Goal: Task Accomplishment & Management: Use online tool/utility

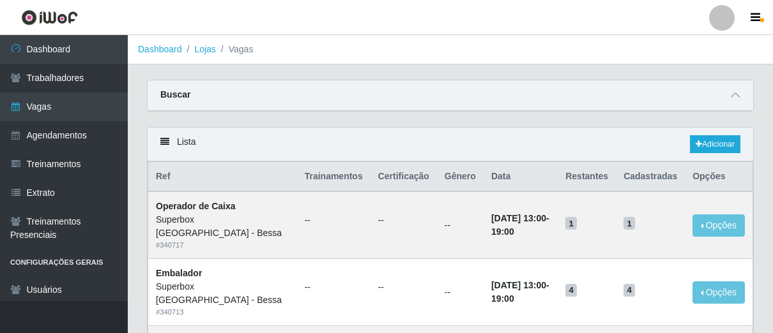
scroll to position [567, 0]
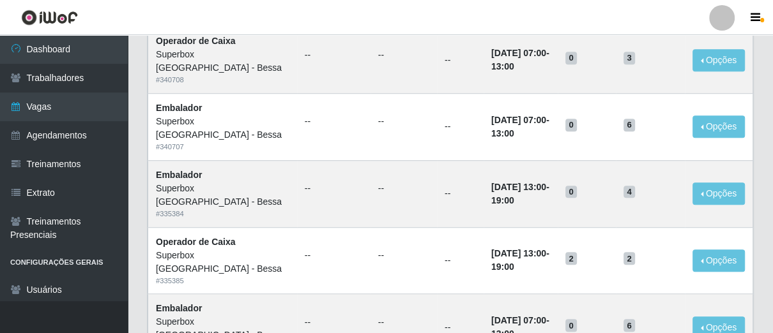
click at [78, 49] on link "Dashboard" at bounding box center [64, 49] width 128 height 29
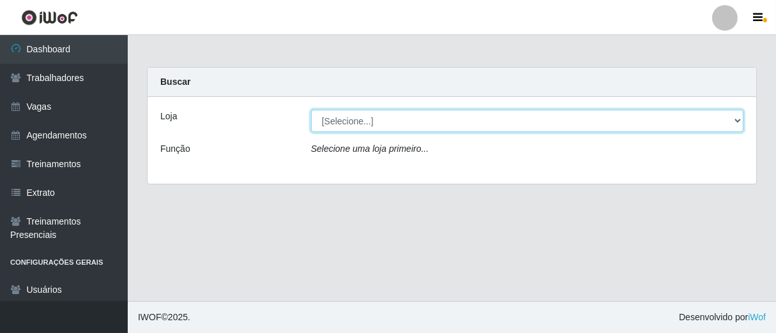
click at [499, 121] on select "[Selecione...] Superbox [GEOGRAPHIC_DATA] - Bessa" at bounding box center [527, 121] width 432 height 22
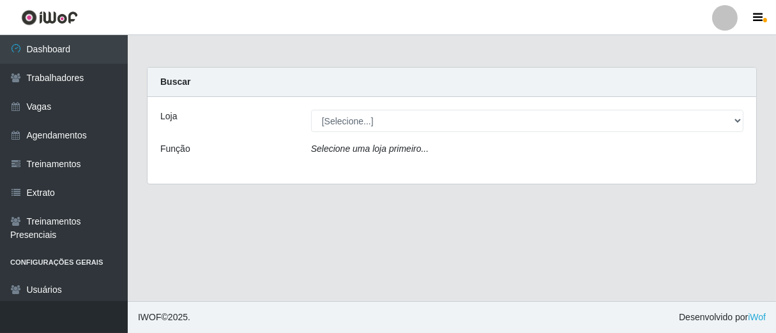
click at [459, 158] on div "Selecione uma loja primeiro..." at bounding box center [526, 151] width 451 height 19
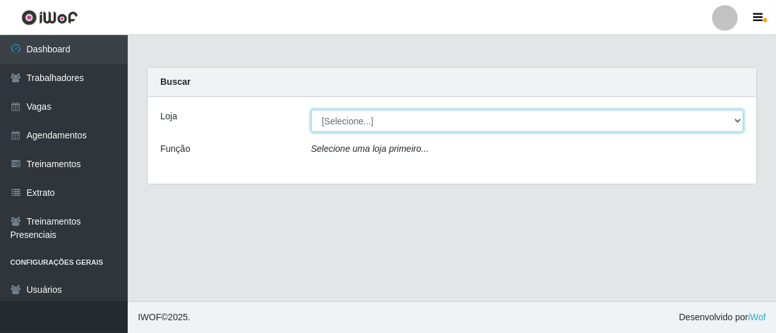
click at [448, 112] on select "[Selecione...] Superbox [GEOGRAPHIC_DATA] - Bessa" at bounding box center [527, 121] width 432 height 22
select select "206"
click at [311, 110] on select "[Selecione...] Superbox [GEOGRAPHIC_DATA] - Bessa" at bounding box center [527, 121] width 432 height 22
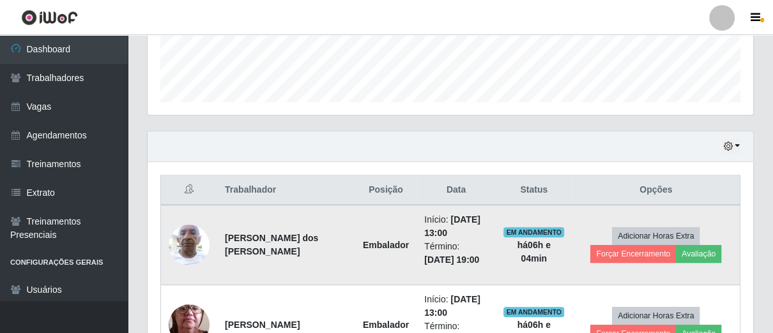
scroll to position [425, 0]
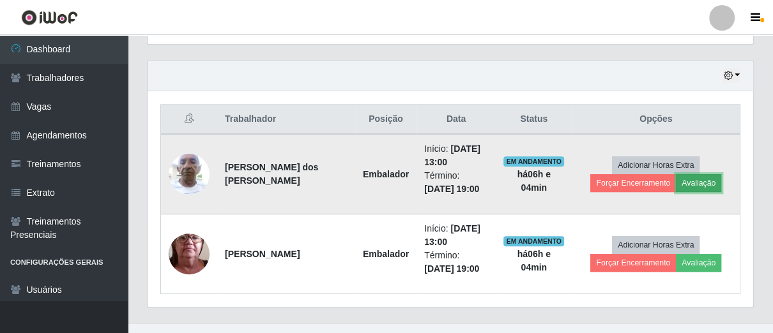
click at [685, 180] on button "Avaliação" at bounding box center [698, 183] width 45 height 18
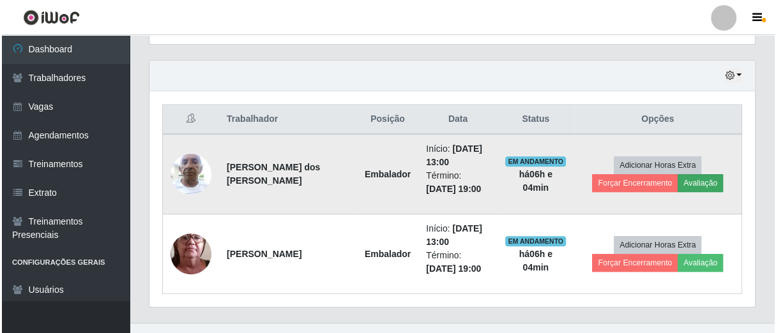
scroll to position [264, 598]
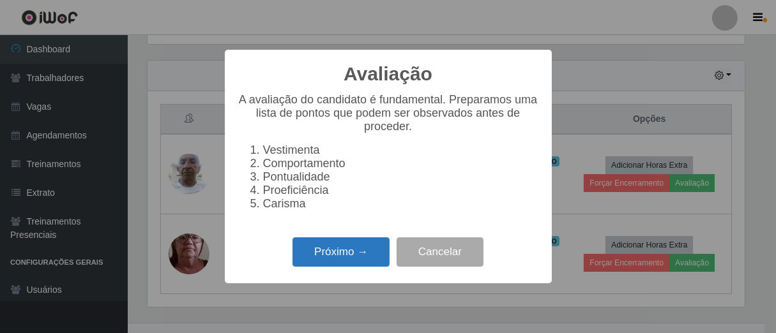
click at [369, 261] on button "Próximo →" at bounding box center [340, 253] width 97 height 30
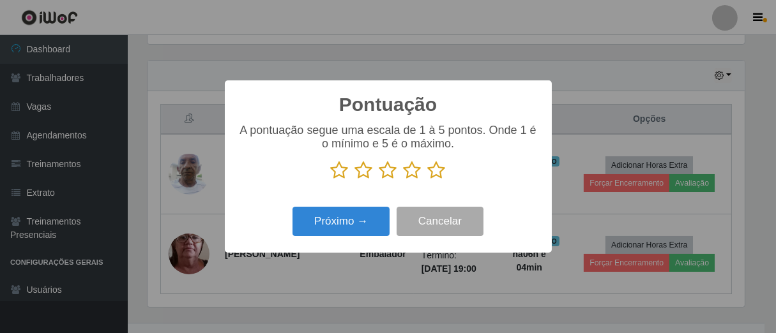
click at [437, 165] on icon at bounding box center [437, 170] width 18 height 19
click at [428, 180] on input "radio" at bounding box center [428, 180] width 0 height 0
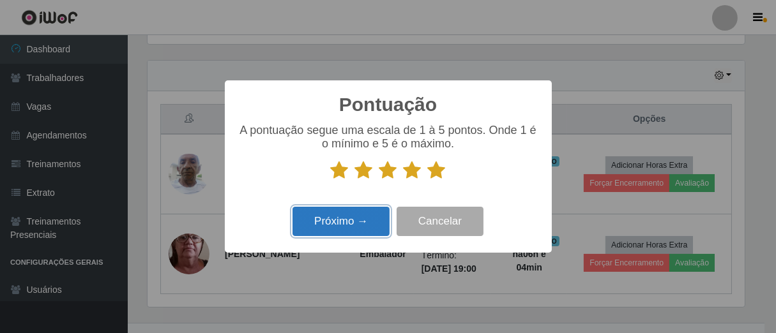
click at [373, 225] on button "Próximo →" at bounding box center [340, 222] width 97 height 30
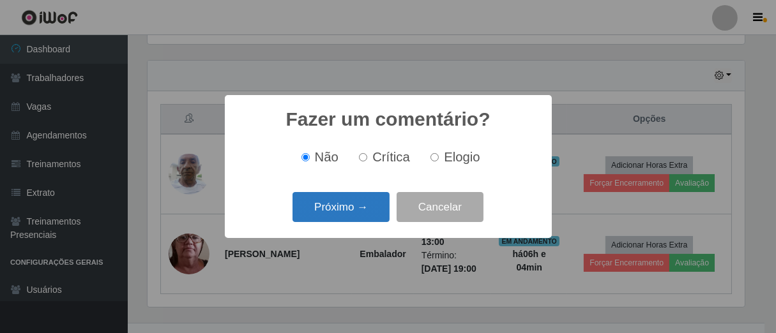
click at [368, 204] on button "Próximo →" at bounding box center [340, 207] width 97 height 30
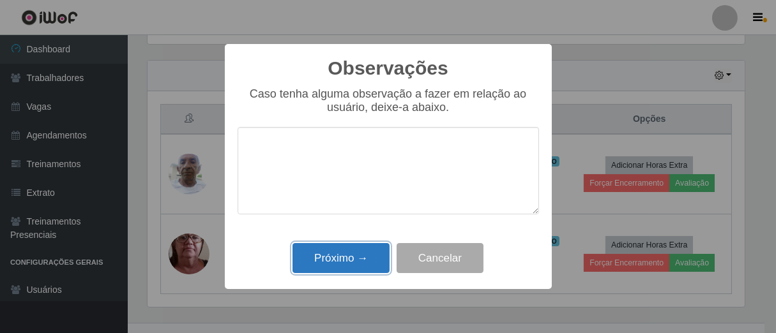
click at [352, 256] on button "Próximo →" at bounding box center [340, 258] width 97 height 30
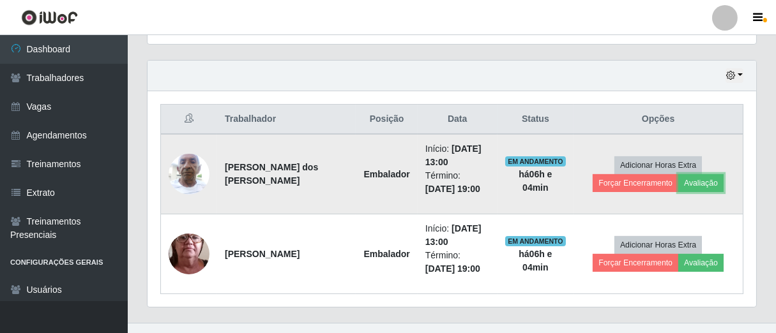
scroll to position [264, 605]
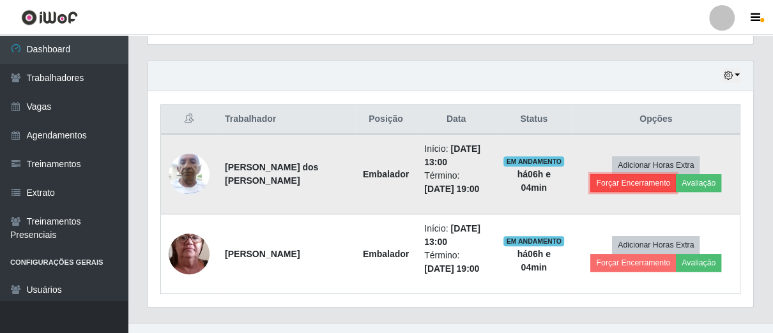
click at [603, 179] on button "Forçar Encerramento" at bounding box center [633, 183] width 86 height 18
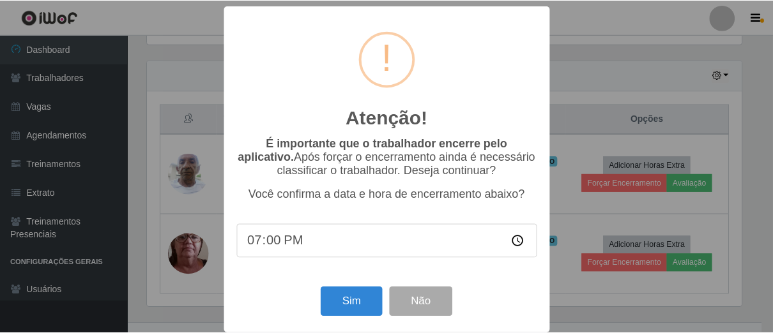
scroll to position [15, 0]
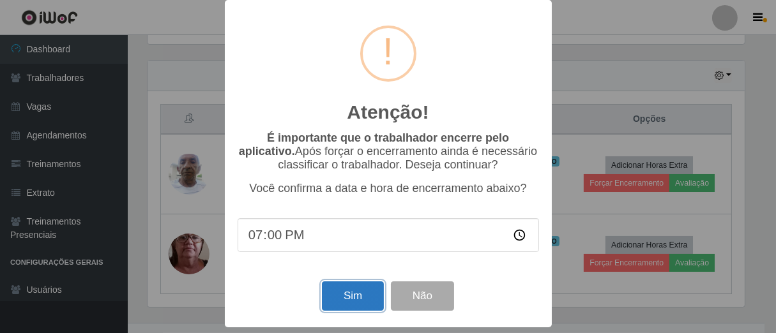
click at [342, 285] on button "Sim" at bounding box center [353, 297] width 62 height 30
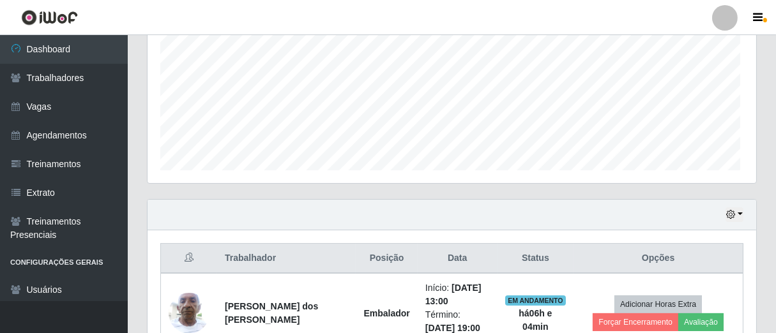
scroll to position [264, 598]
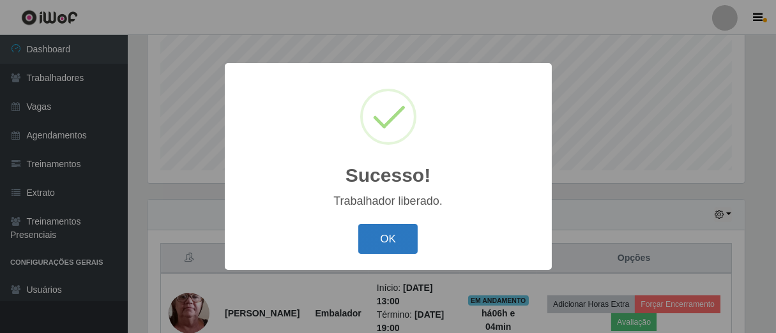
click at [388, 235] on button "OK" at bounding box center [387, 239] width 59 height 30
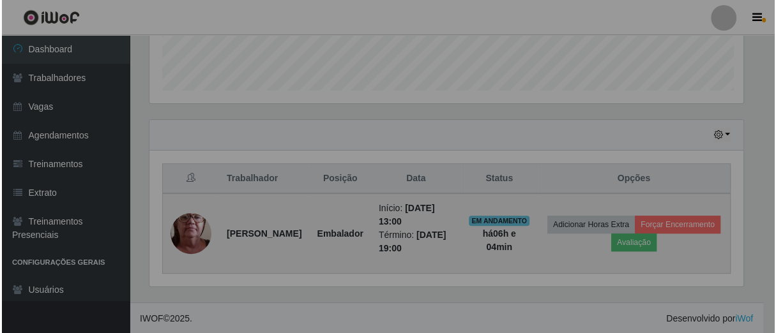
scroll to position [264, 605]
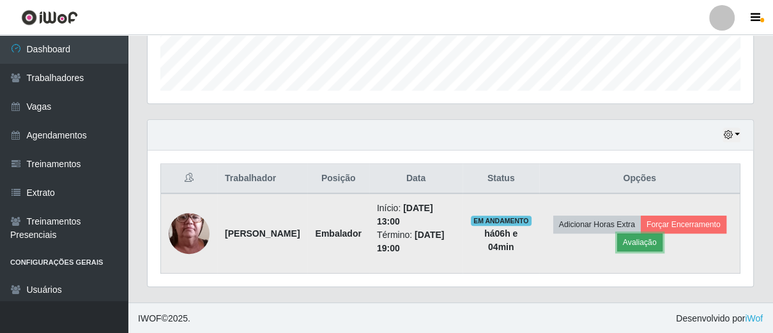
click at [662, 249] on button "Avaliação" at bounding box center [639, 243] width 45 height 18
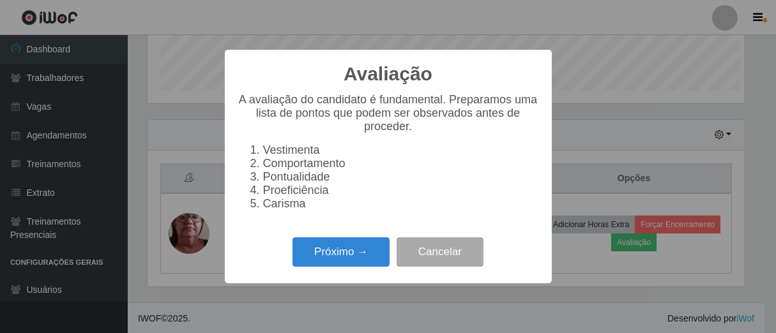
scroll to position [264, 598]
click at [328, 254] on button "Próximo →" at bounding box center [340, 253] width 97 height 30
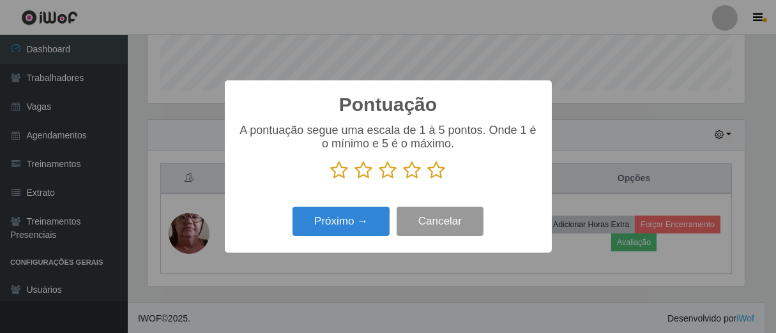
scroll to position [638274, 637942]
drag, startPoint x: 435, startPoint y: 176, endPoint x: 384, endPoint y: 200, distance: 56.3
click at [434, 176] on icon at bounding box center [437, 170] width 18 height 19
click at [428, 180] on input "radio" at bounding box center [428, 180] width 0 height 0
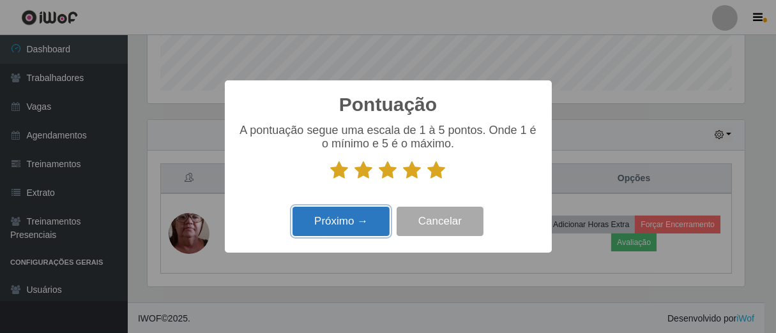
click at [352, 225] on button "Próximo →" at bounding box center [340, 222] width 97 height 30
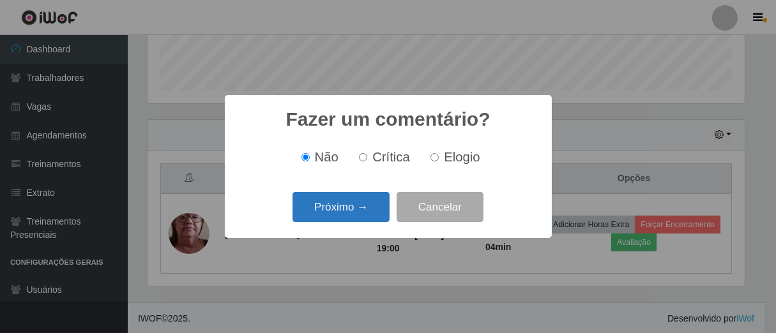
click at [367, 218] on button "Próximo →" at bounding box center [340, 207] width 97 height 30
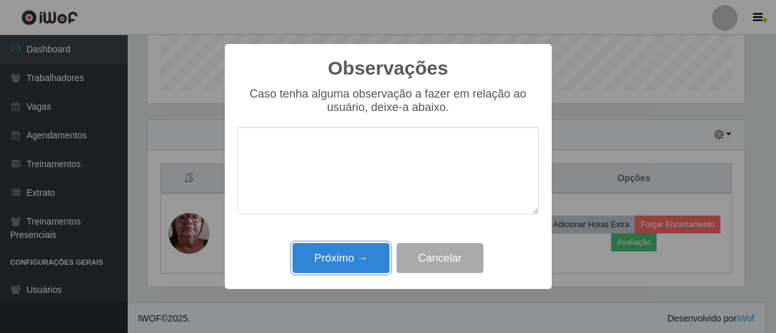
drag, startPoint x: 353, startPoint y: 261, endPoint x: 393, endPoint y: 250, distance: 41.1
click at [354, 261] on button "Próximo →" at bounding box center [340, 258] width 97 height 30
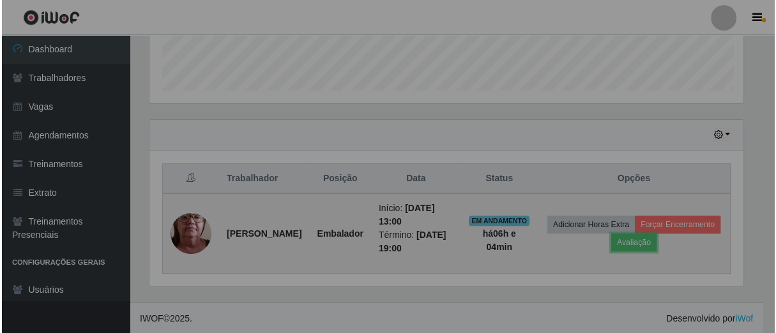
scroll to position [264, 605]
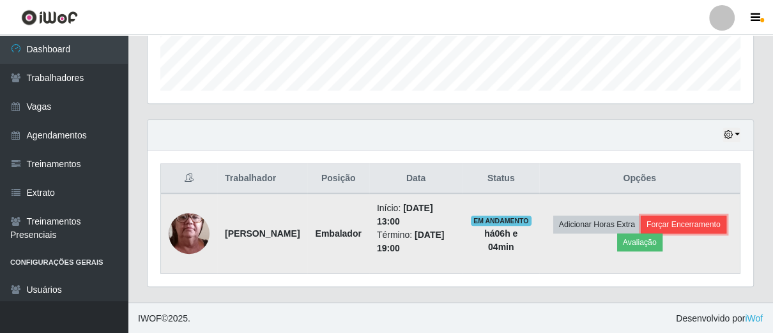
click at [640, 234] on button "Forçar Encerramento" at bounding box center [683, 225] width 86 height 18
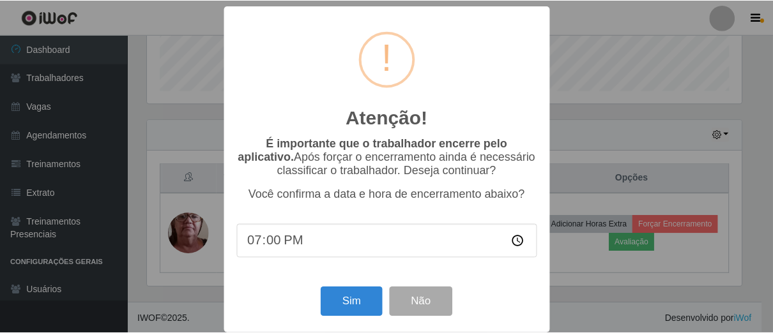
scroll to position [0, 0]
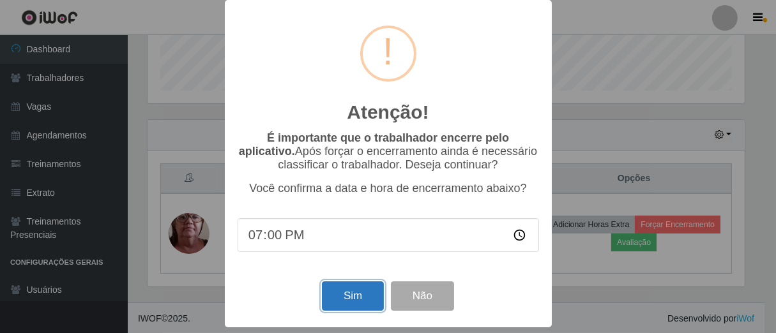
click at [365, 290] on button "Sim" at bounding box center [353, 297] width 62 height 30
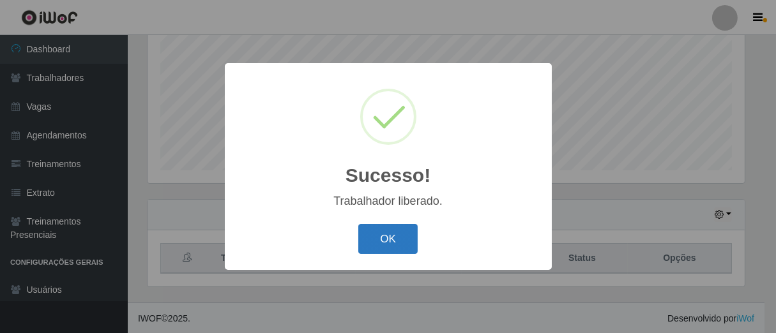
click at [393, 241] on button "OK" at bounding box center [387, 239] width 59 height 30
